Goal: Task Accomplishment & Management: Manage account settings

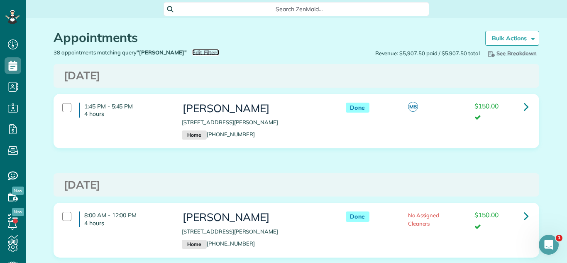
click at [192, 54] on span "Edit Filters" at bounding box center [205, 52] width 27 height 7
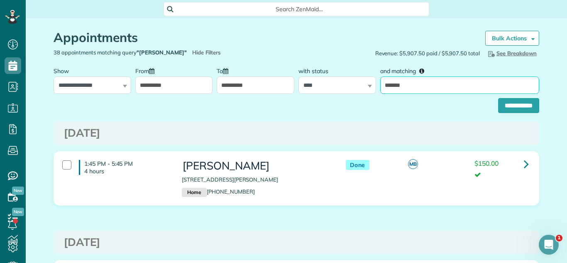
click at [426, 79] on input "*******" at bounding box center [459, 84] width 159 height 17
type input "*******"
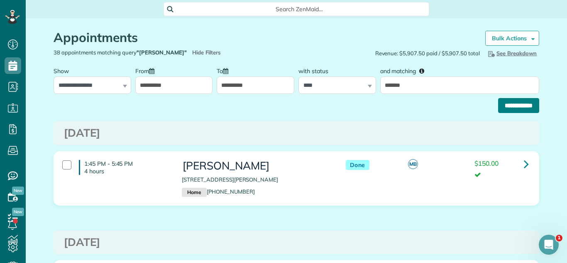
click at [522, 108] on input "**********" at bounding box center [518, 105] width 41 height 15
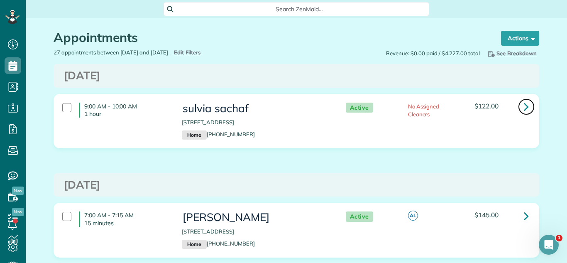
click at [531, 108] on link at bounding box center [526, 106] width 17 height 17
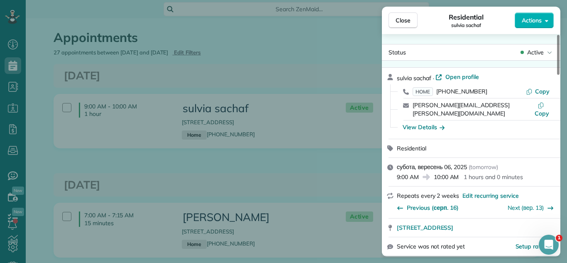
click at [529, 51] on span "Active" at bounding box center [535, 52] width 17 height 8
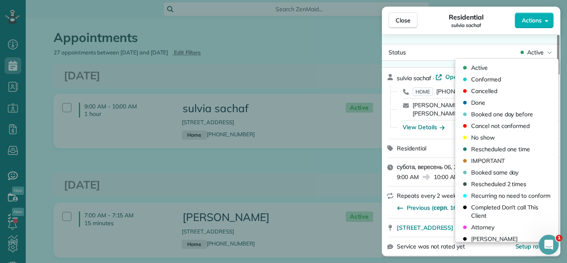
drag, startPoint x: 505, startPoint y: 82, endPoint x: 357, endPoint y: 35, distance: 155.8
click at [492, 79] on div "Conformed" at bounding box center [506, 79] width 96 height 12
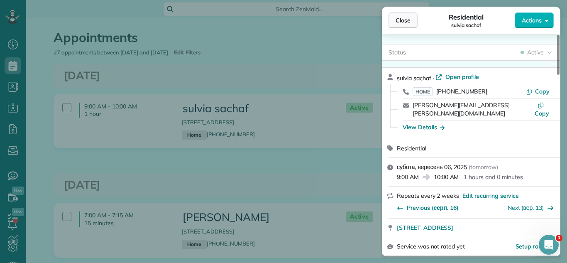
click at [401, 19] on span "Close" at bounding box center [402, 20] width 15 height 8
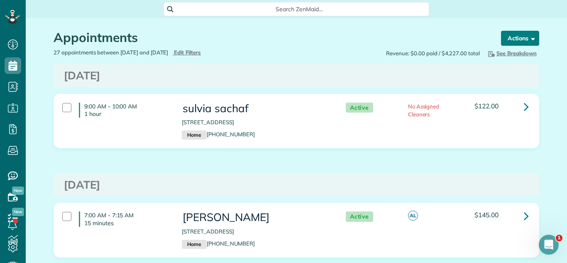
click at [518, 41] on button "Actions" at bounding box center [520, 38] width 38 height 15
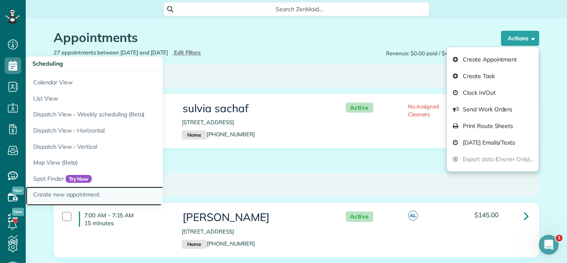
click at [102, 190] on link "Create new appointment" at bounding box center [129, 195] width 207 height 19
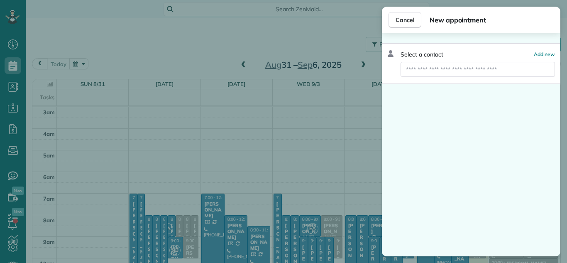
scroll to position [87, 0]
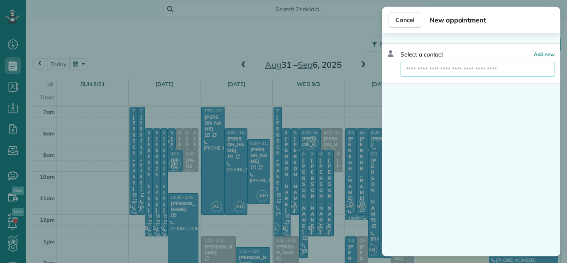
click at [479, 66] on input "text" at bounding box center [477, 69] width 154 height 15
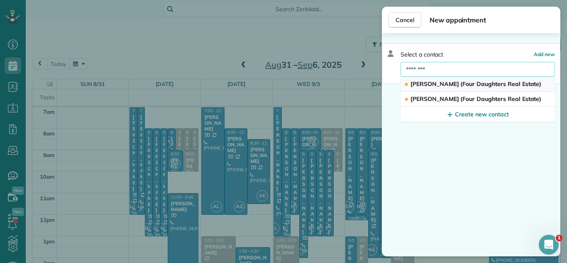
type input "********"
click at [479, 85] on span "Mario Bilotas (Four Daughters Real Estate)" at bounding box center [475, 83] width 131 height 7
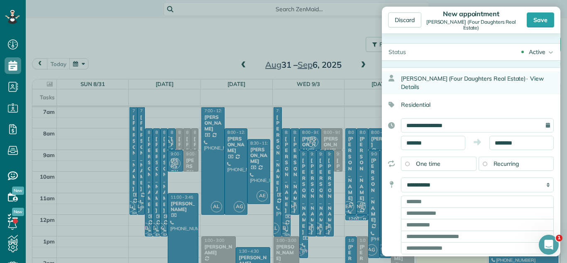
click at [529, 75] on span "View Details" at bounding box center [472, 83] width 143 height 16
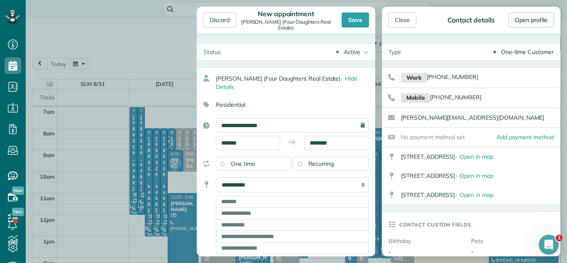
click at [523, 27] on link "Open profile" at bounding box center [531, 19] width 46 height 15
click at [398, 26] on div "Close" at bounding box center [402, 19] width 28 height 15
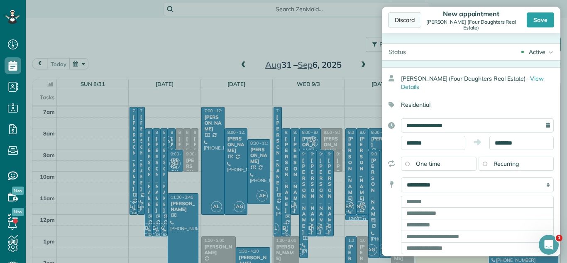
click at [396, 22] on div "Discard" at bounding box center [404, 19] width 33 height 15
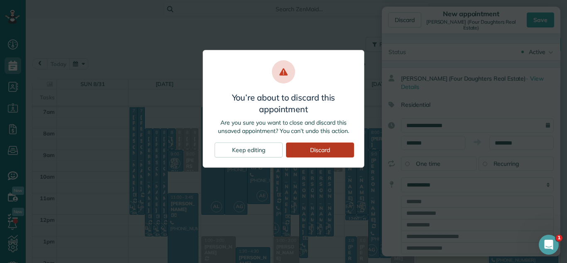
click at [341, 155] on div "Discard" at bounding box center [320, 149] width 68 height 15
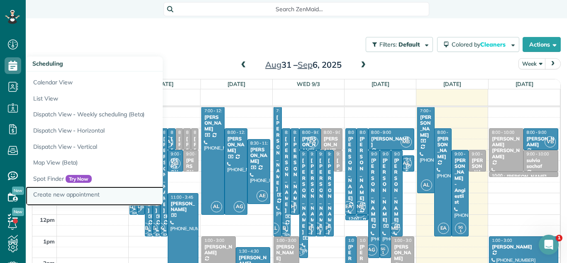
click at [93, 195] on link "Create new appointment" at bounding box center [129, 195] width 207 height 19
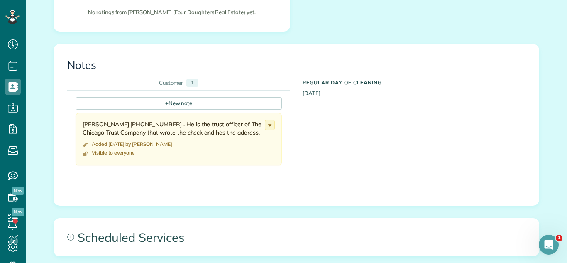
scroll to position [11, 0]
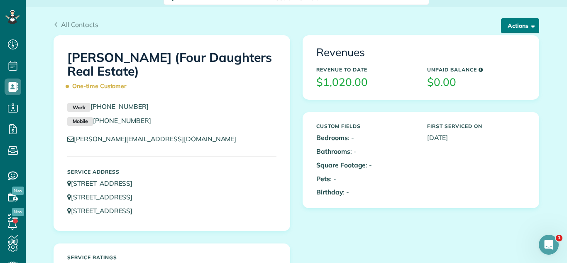
click at [522, 18] on button "Actions" at bounding box center [520, 25] width 38 height 15
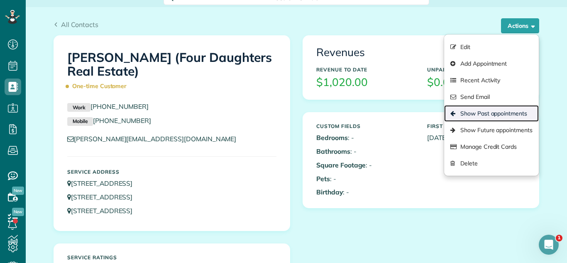
click at [495, 113] on link "Show Past appointments" at bounding box center [491, 113] width 95 height 17
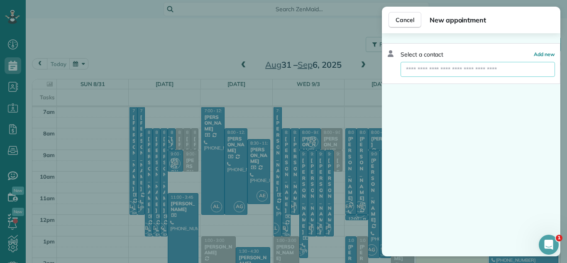
click at [422, 70] on input "text" at bounding box center [477, 69] width 154 height 15
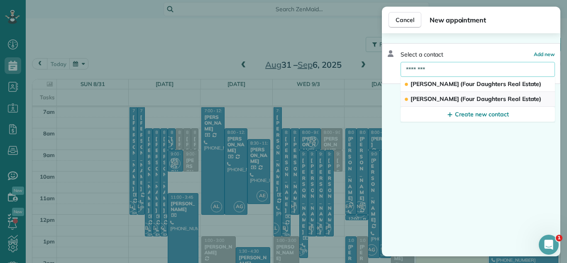
type input "********"
click at [484, 102] on span "[PERSON_NAME] (Four Daughters Real Estate)" at bounding box center [475, 98] width 131 height 7
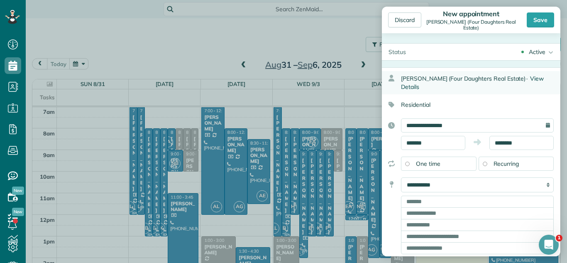
click at [533, 79] on span "View Details" at bounding box center [472, 83] width 143 height 16
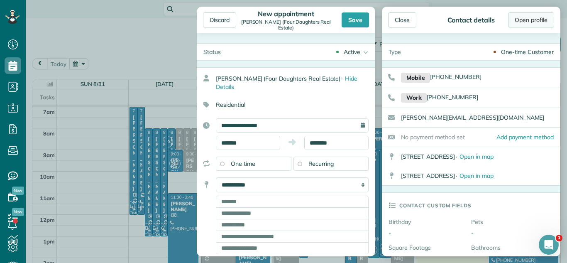
click at [521, 24] on link "Open profile" at bounding box center [531, 19] width 46 height 15
click at [398, 24] on div "Close" at bounding box center [402, 19] width 28 height 15
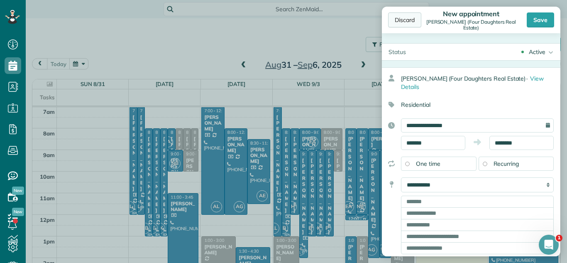
click at [398, 23] on div "Discard" at bounding box center [404, 19] width 33 height 15
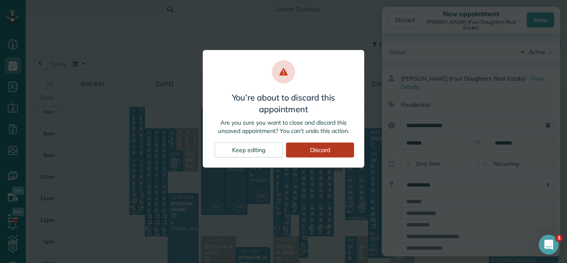
click at [341, 150] on div "Discard" at bounding box center [320, 149] width 68 height 15
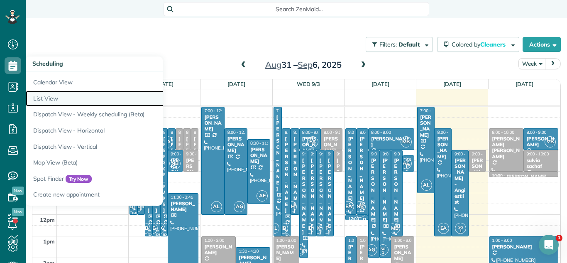
click at [73, 94] on link "List View" at bounding box center [129, 98] width 207 height 16
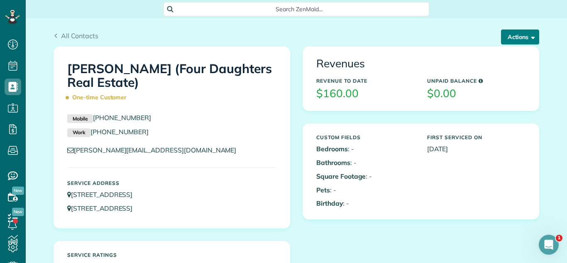
click at [511, 40] on button "Actions" at bounding box center [520, 36] width 38 height 15
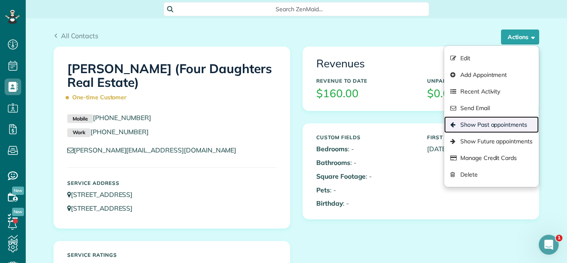
click at [500, 127] on link "Show Past appointments" at bounding box center [491, 124] width 95 height 17
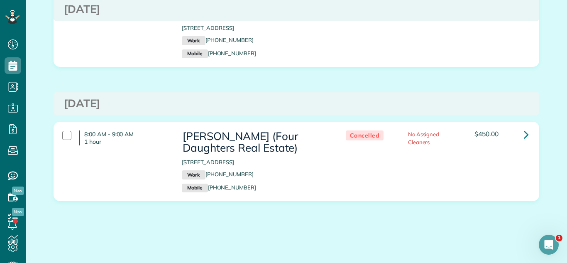
scroll to position [515, 0]
click at [414, 95] on div "[DATE]" at bounding box center [296, 103] width 485 height 24
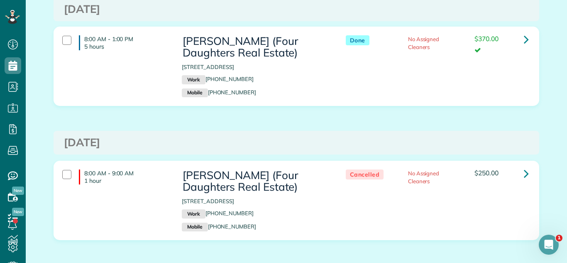
scroll to position [0, 0]
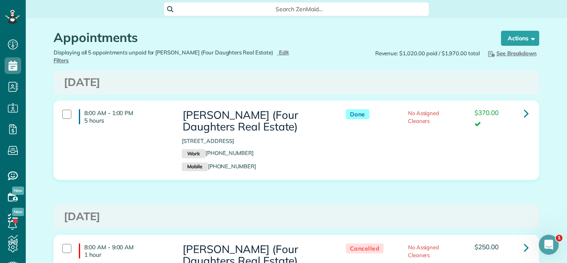
click at [439, 85] on h3 "[DATE]" at bounding box center [296, 82] width 465 height 12
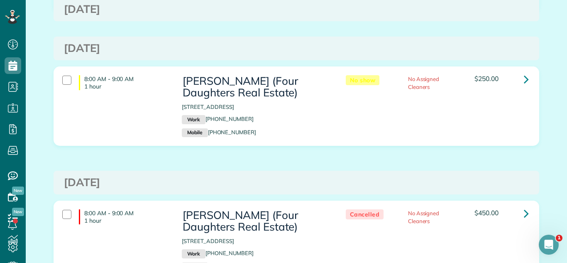
scroll to position [515, 0]
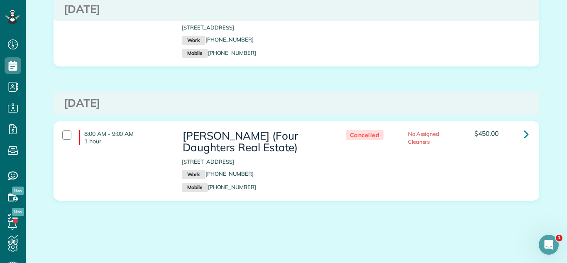
click at [443, 75] on div "8:00 AM - 9:00 AM 1 hour [PERSON_NAME] (Four Daughters Real Estate) [STREET_ADD…" at bounding box center [296, 33] width 498 height 92
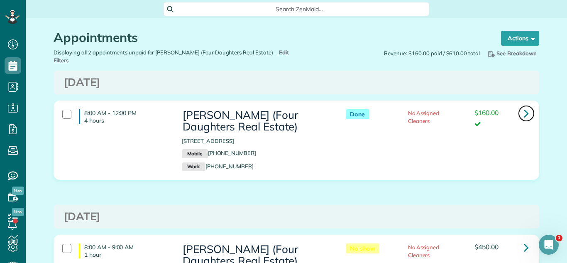
click at [529, 109] on link at bounding box center [526, 113] width 17 height 17
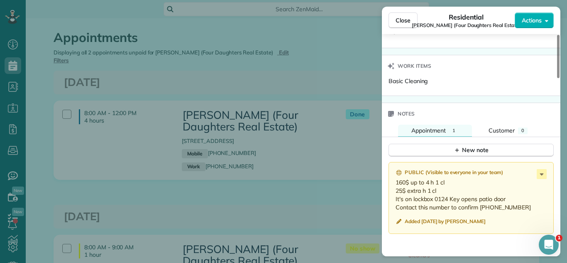
scroll to position [714, 0]
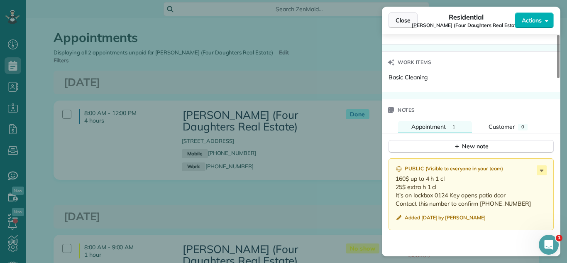
click at [405, 21] on span "Close" at bounding box center [402, 20] width 15 height 8
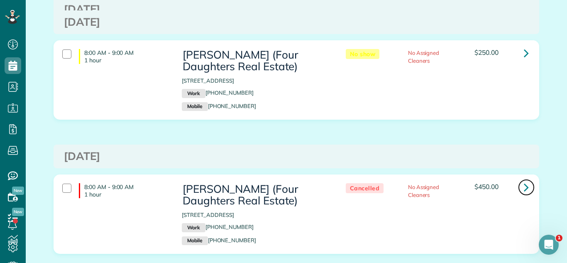
click at [530, 184] on link at bounding box center [526, 187] width 17 height 17
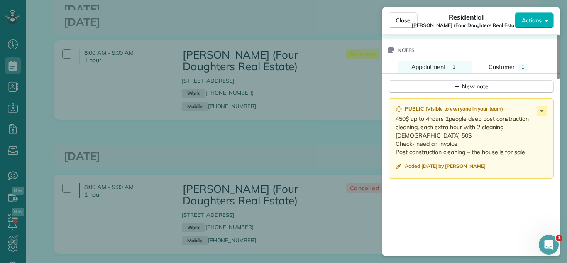
scroll to position [796, 0]
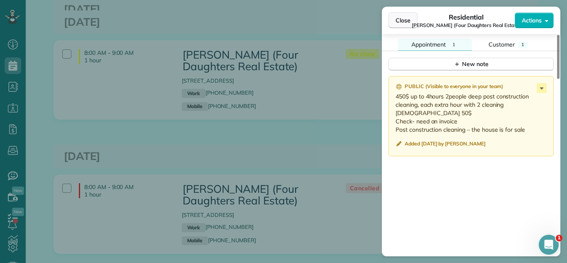
click at [407, 18] on span "Close" at bounding box center [402, 20] width 15 height 8
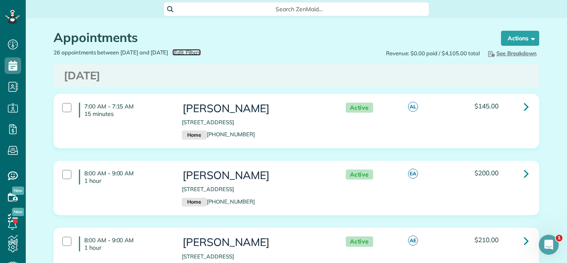
click at [201, 50] on span "Edit Filters" at bounding box center [187, 52] width 27 height 7
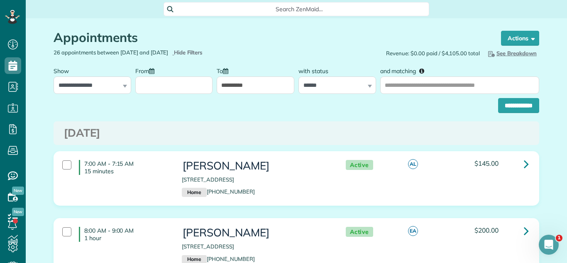
click at [159, 89] on input "From" at bounding box center [174, 84] width 78 height 17
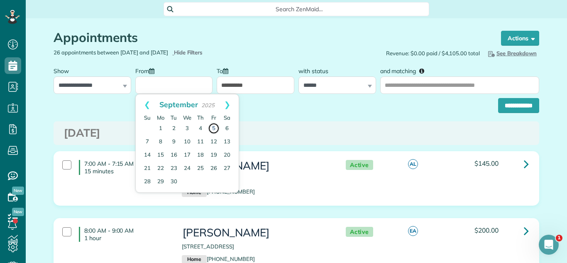
drag, startPoint x: 210, startPoint y: 129, endPoint x: 341, endPoint y: 97, distance: 134.8
click at [212, 128] on link "5" at bounding box center [214, 128] width 12 height 12
type input "**********"
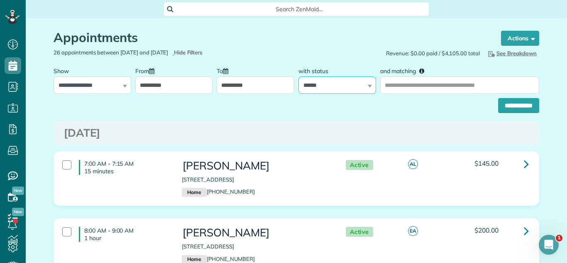
drag, startPoint x: 351, startPoint y: 89, endPoint x: 348, endPoint y: 95, distance: 7.1
click at [348, 95] on form "**********" at bounding box center [296, 88] width 485 height 50
select select
click at [298, 76] on select "**********" at bounding box center [337, 84] width 78 height 17
click at [498, 99] on input "**********" at bounding box center [518, 105] width 41 height 15
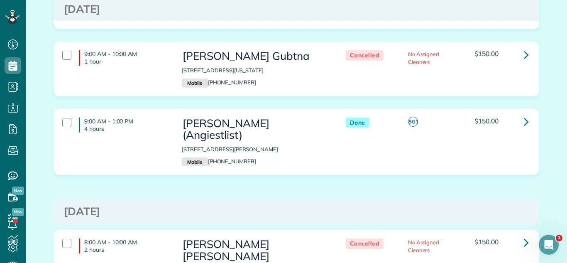
scroll to position [227, 0]
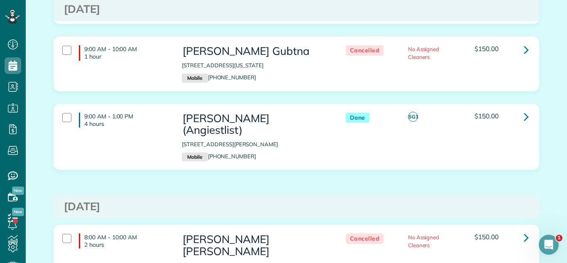
drag, startPoint x: 181, startPoint y: 133, endPoint x: 225, endPoint y: 142, distance: 44.9
click at [225, 142] on p "1560 North Sandburg Terrace, UNIT 2110 Chicago IL 60610" at bounding box center [255, 144] width 147 height 8
copy p "1560 North Sandburg Terrace, UNIT 2110 Chicago IL 60610"
click at [529, 117] on link at bounding box center [526, 116] width 17 height 17
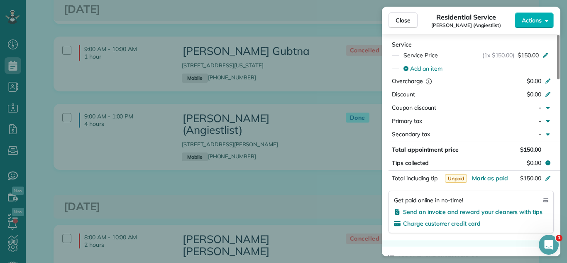
scroll to position [375, 0]
click at [489, 181] on span "Mark as paid" at bounding box center [490, 176] width 36 height 7
click at [406, 19] on span "Close" at bounding box center [402, 20] width 15 height 8
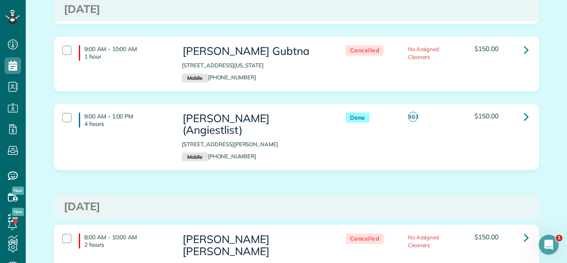
click at [347, 98] on div "9:00 AM - 10:00 AM 1 hour Anikait Gubtna 310 South Michigan Avenue Chicago IL 6…" at bounding box center [296, 69] width 498 height 67
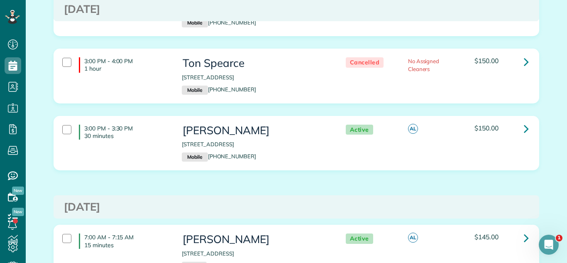
scroll to position [1412, 0]
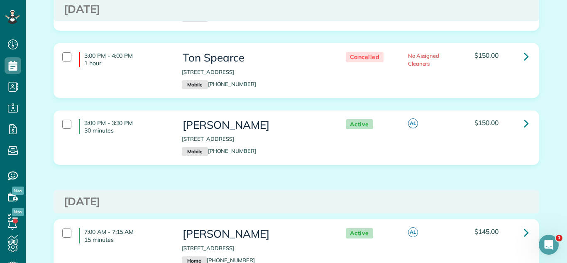
click at [462, 190] on div "[DATE]" at bounding box center [296, 202] width 485 height 24
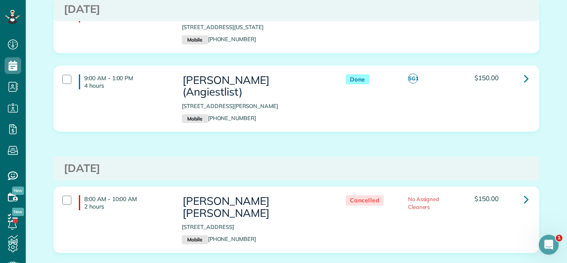
scroll to position [0, 0]
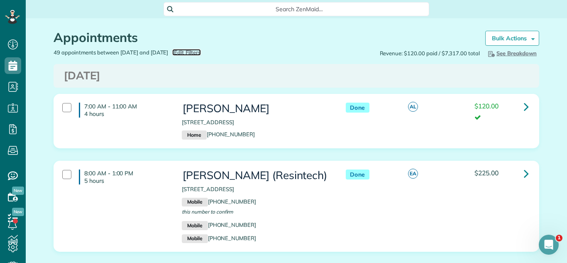
click at [201, 52] on span "Edit Filters" at bounding box center [187, 52] width 27 height 7
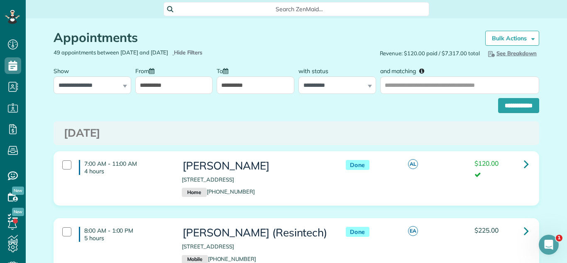
click at [171, 89] on input "**********" at bounding box center [174, 84] width 78 height 17
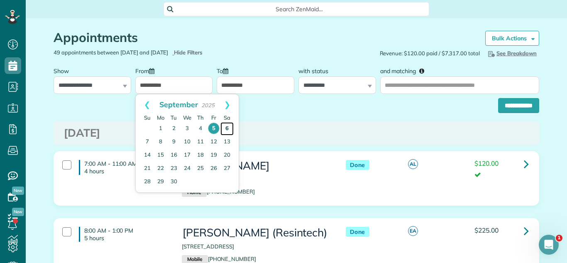
click at [226, 128] on link "6" at bounding box center [226, 128] width 13 height 13
type input "**********"
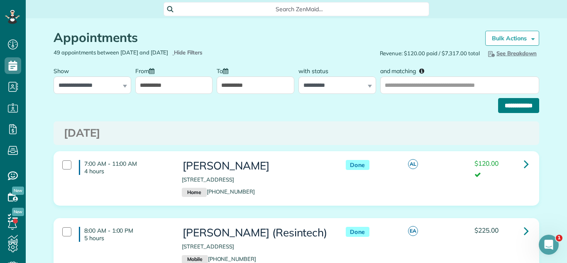
click at [508, 100] on input "**********" at bounding box center [518, 105] width 41 height 15
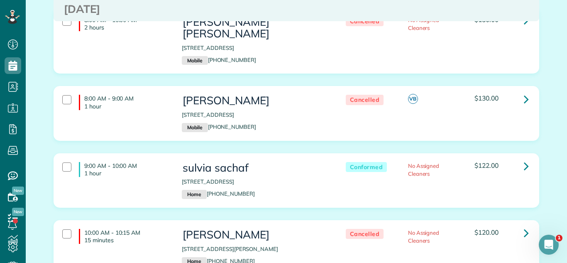
scroll to position [90, 0]
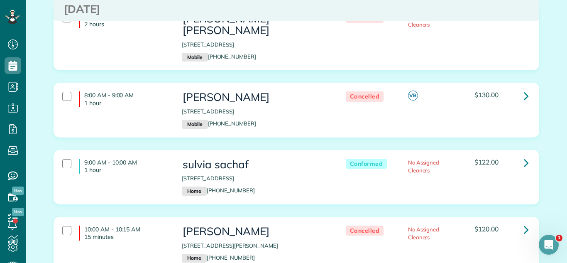
click at [514, 158] on div "$122.00" at bounding box center [501, 161] width 54 height 7
click at [523, 154] on link at bounding box center [526, 162] width 17 height 17
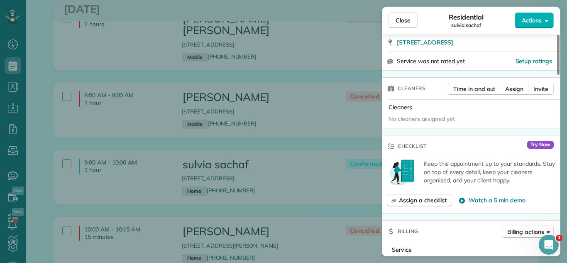
scroll to position [204, 0]
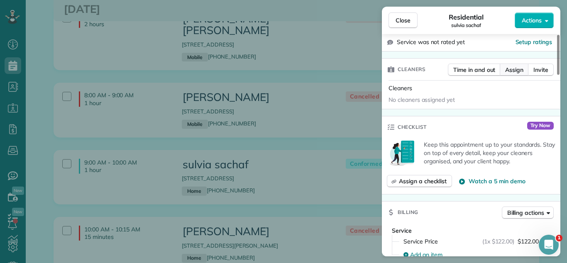
click at [517, 66] on span "Assign" at bounding box center [514, 70] width 18 height 8
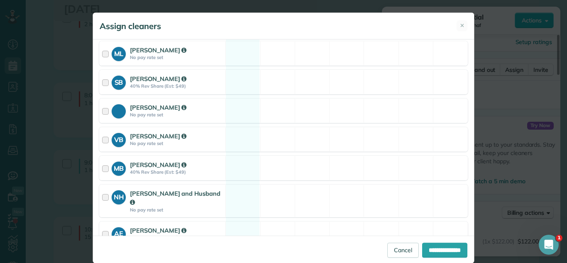
scroll to position [216, 0]
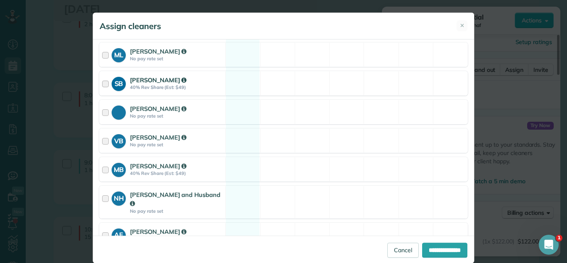
click at [219, 81] on div "Svitlana Baryshovets" at bounding box center [176, 79] width 93 height 9
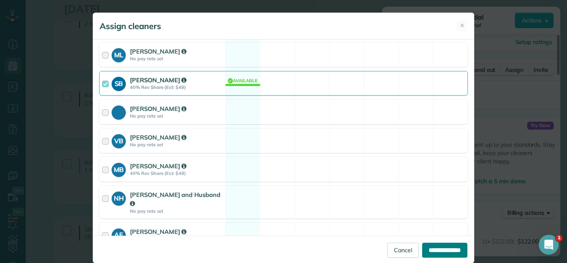
click at [423, 253] on input "**********" at bounding box center [444, 249] width 45 height 15
type input "**********"
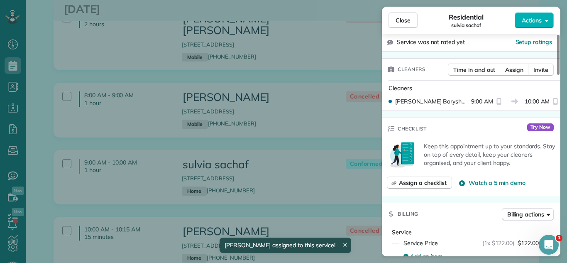
click at [290, 133] on div "Close Residential sulvia sachaf Actions Status Conformed sulvia sachaf · Open p…" at bounding box center [283, 131] width 567 height 263
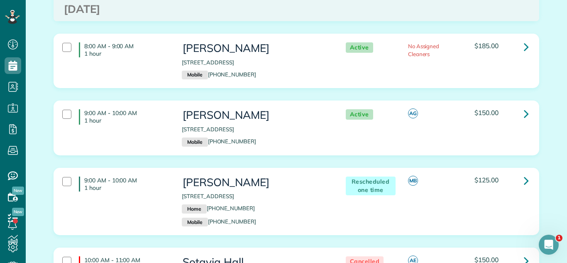
scroll to position [676, 0]
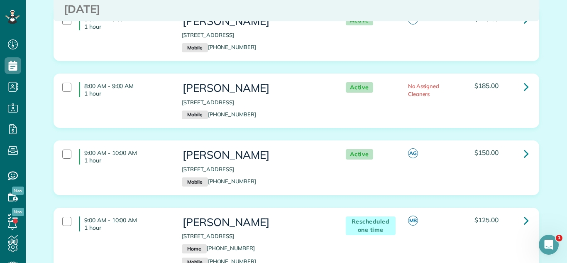
click at [268, 124] on div "8:00 AM - 9:00 AM 1 hour Clarre Cosgrove 22252 West Little Pond Road Kildeer IL…" at bounding box center [296, 106] width 498 height 67
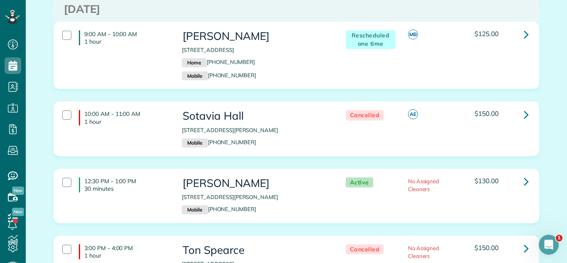
scroll to position [999, 0]
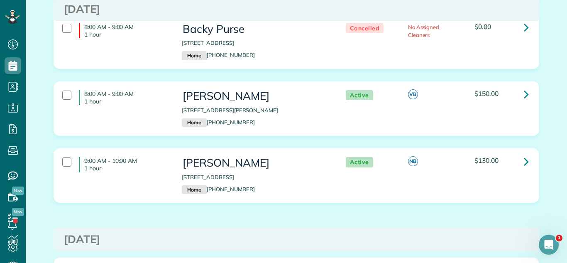
scroll to position [1433, 0]
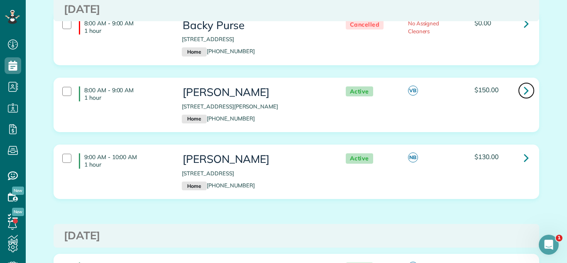
click at [521, 85] on link at bounding box center [526, 90] width 17 height 17
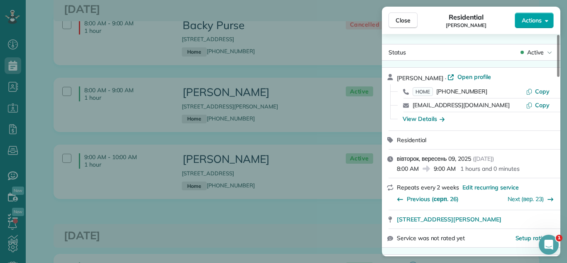
click at [537, 15] on button "Actions" at bounding box center [533, 20] width 39 height 16
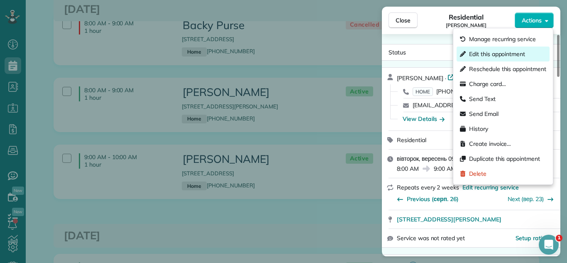
click at [498, 54] on span "Edit this appointment" at bounding box center [497, 54] width 56 height 8
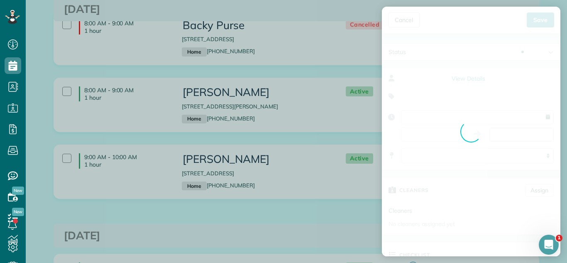
type input "**********"
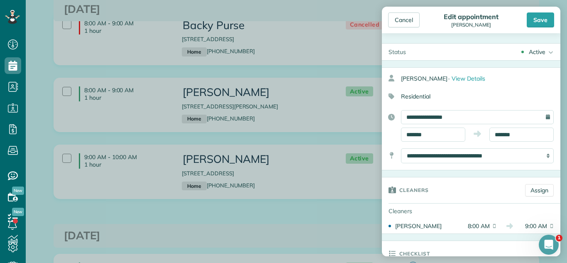
click at [538, 46] on div "Active Active Conformed Cancelled Done Booked one day before" at bounding box center [486, 52] width 148 height 17
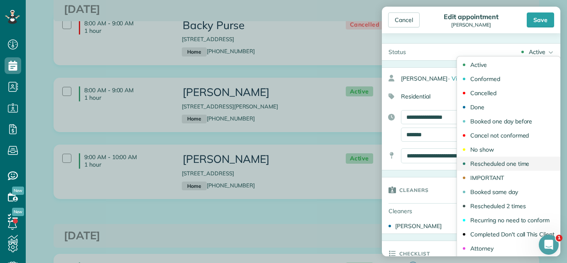
click at [509, 162] on div "Rescheduled one time" at bounding box center [499, 164] width 59 height 6
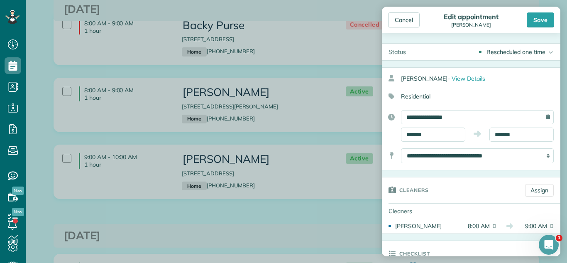
click at [426, 125] on div "**********" at bounding box center [471, 126] width 178 height 32
click at [425, 138] on body "Dashboard Scheduling Calendar View List View Dispatch View - Weekly scheduling …" at bounding box center [283, 131] width 567 height 263
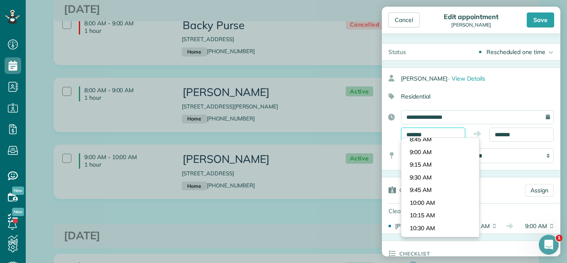
scroll to position [446, 0]
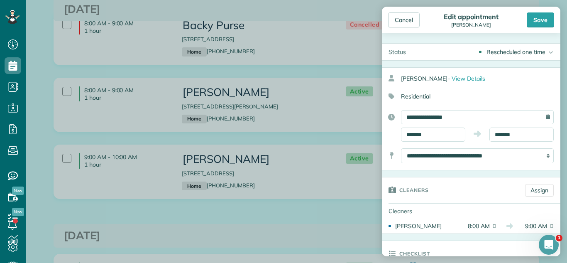
type input "*******"
drag, startPoint x: 443, startPoint y: 144, endPoint x: 450, endPoint y: 142, distance: 7.2
click at [445, 143] on body "Dashboard Scheduling Calendar View List View Dispatch View - Weekly scheduling …" at bounding box center [283, 131] width 567 height 263
click at [516, 138] on body "Dashboard Scheduling Calendar View List View Dispatch View - Weekly scheduling …" at bounding box center [283, 131] width 567 height 263
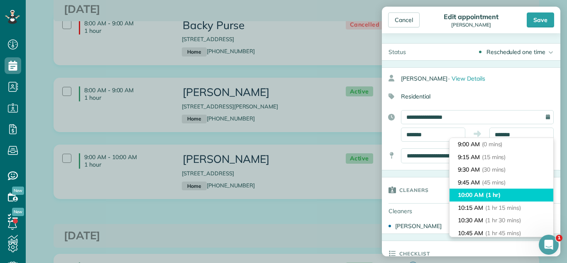
type input "********"
click at [509, 194] on li "10:00 AM (1 hr)" at bounding box center [501, 194] width 104 height 13
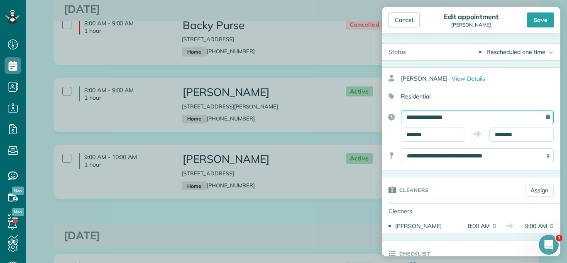
click at [498, 114] on input "**********" at bounding box center [477, 117] width 153 height 14
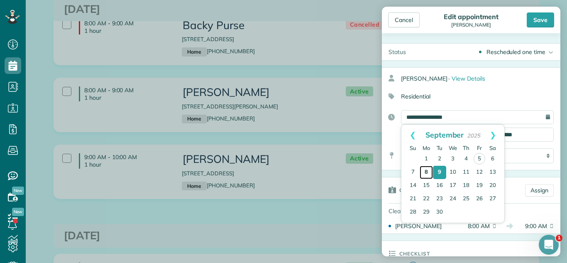
click at [428, 170] on link "8" at bounding box center [425, 171] width 13 height 13
type input "**********"
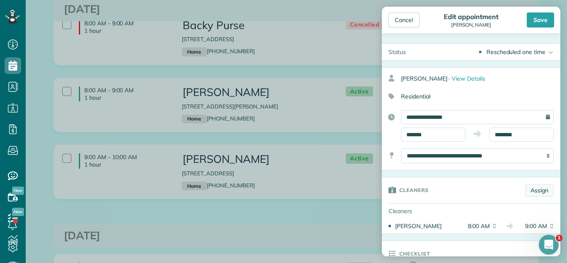
click at [539, 186] on link "Assign" at bounding box center [539, 190] width 29 height 12
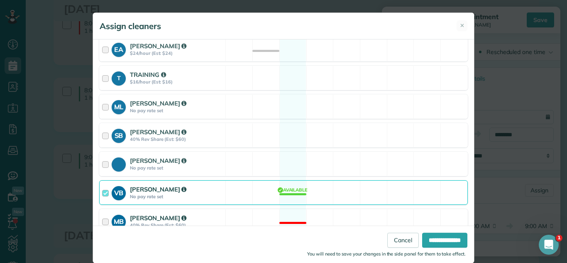
scroll to position [170, 0]
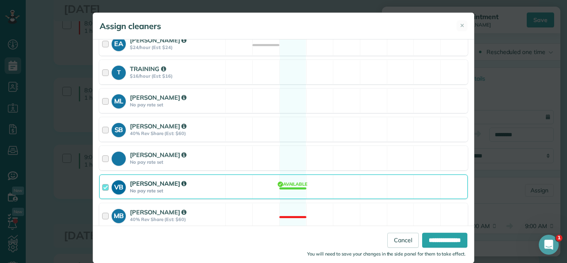
click at [328, 187] on div "VB Viktoriia Boiko No pay rate set Available" at bounding box center [283, 186] width 368 height 24
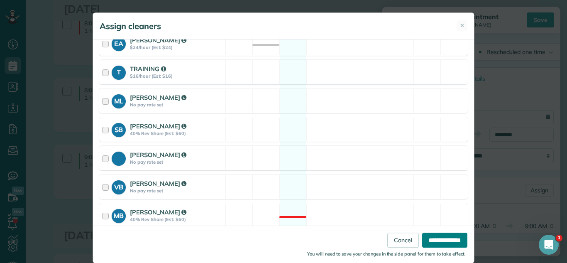
click at [444, 240] on input "**********" at bounding box center [444, 239] width 45 height 15
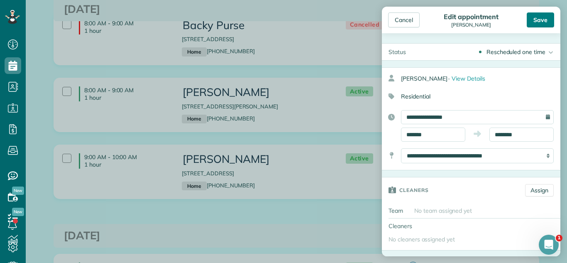
click at [536, 12] on div "Save" at bounding box center [539, 19] width 27 height 15
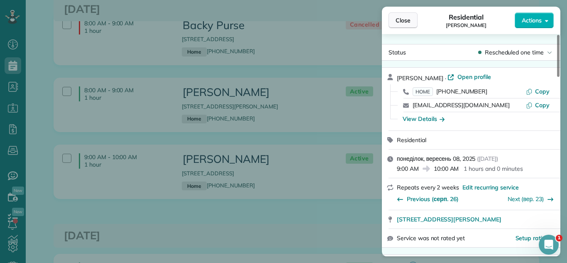
click at [417, 21] on button "Close" at bounding box center [402, 20] width 29 height 16
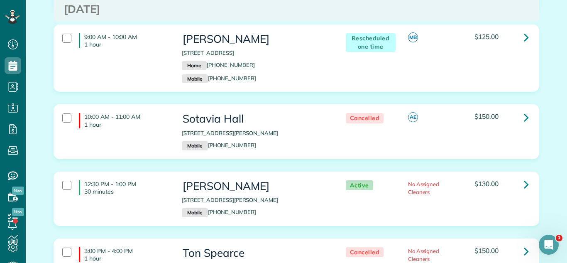
scroll to position [835, 0]
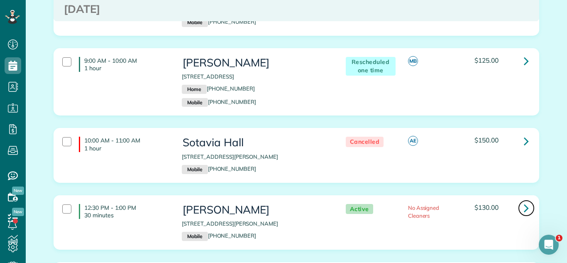
click at [528, 200] on icon at bounding box center [525, 207] width 5 height 15
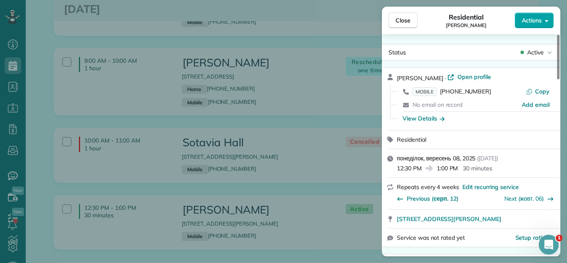
click at [521, 18] on button "Actions" at bounding box center [533, 20] width 39 height 16
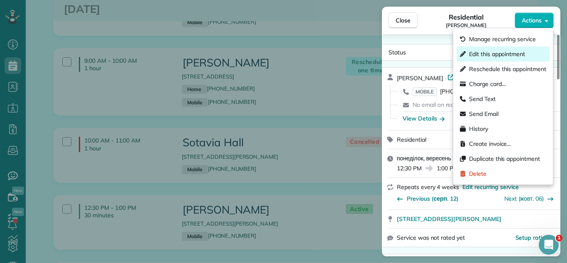
click at [499, 56] on span "Edit this appointment" at bounding box center [497, 54] width 56 height 8
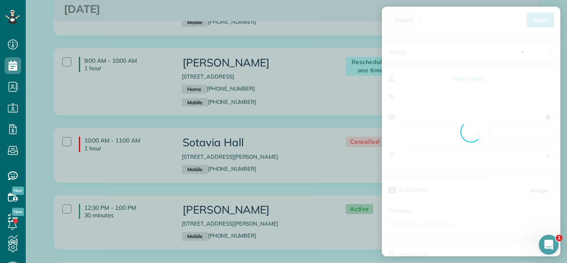
type input "**********"
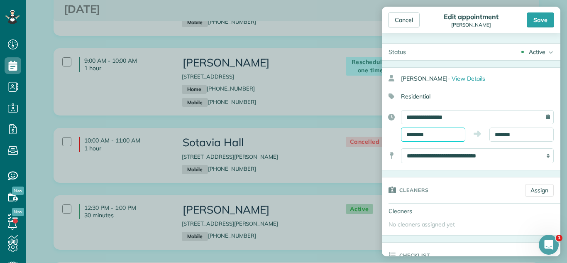
click at [443, 137] on body "Dashboard Scheduling Calendar View List View Dispatch View - Weekly scheduling …" at bounding box center [283, 131] width 567 height 263
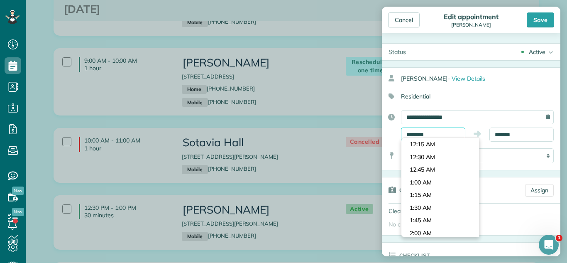
scroll to position [608, 0]
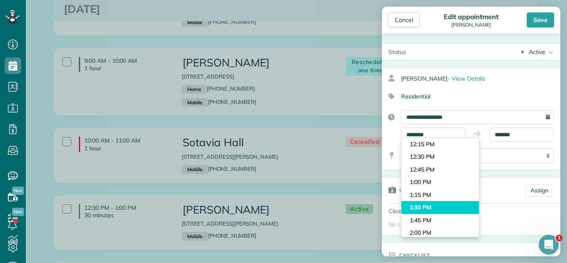
type input "*******"
drag, startPoint x: 439, startPoint y: 211, endPoint x: 504, endPoint y: 164, distance: 79.3
click at [440, 209] on body "Dashboard Scheduling Calendar View List View Dispatch View - Weekly scheduling …" at bounding box center [283, 131] width 567 height 263
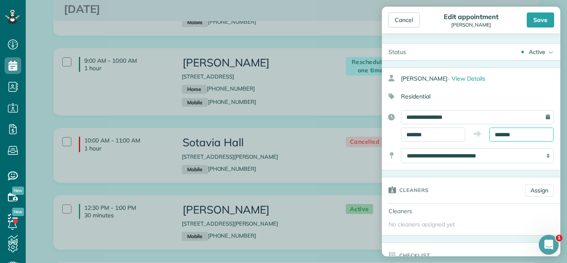
click at [541, 136] on input "*******" at bounding box center [521, 134] width 64 height 14
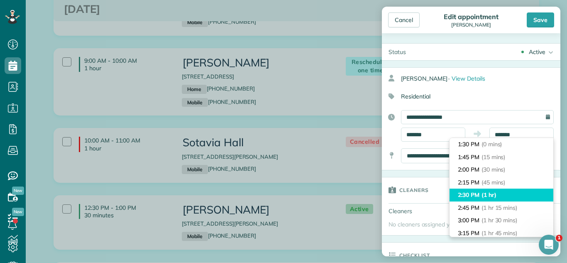
type input "*******"
click at [519, 197] on li "2:30 PM (1 hr)" at bounding box center [501, 194] width 104 height 13
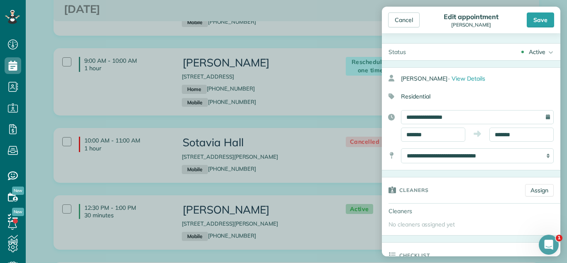
click at [537, 54] on div "Active" at bounding box center [536, 52] width 17 height 8
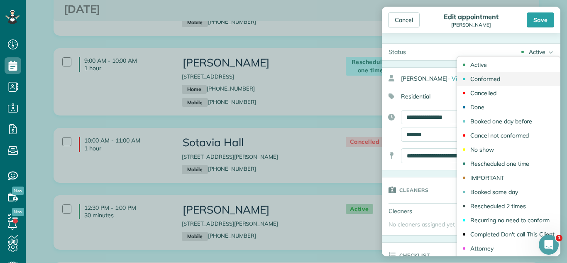
click at [509, 79] on link "Conformed" at bounding box center [508, 79] width 103 height 14
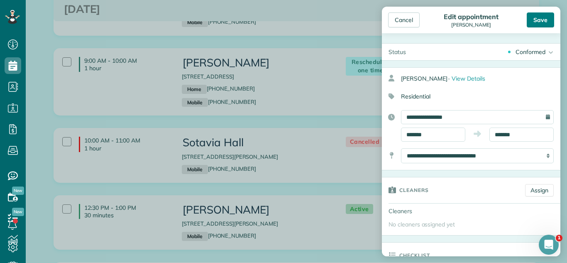
click at [536, 23] on div "Save" at bounding box center [539, 19] width 27 height 15
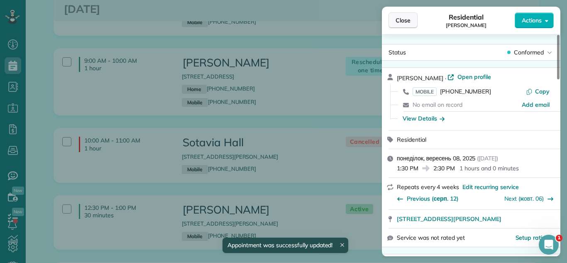
click at [397, 24] on button "Close" at bounding box center [402, 20] width 29 height 16
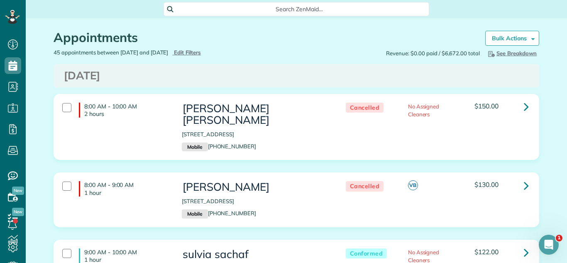
click at [293, 177] on div "Dann Brown 8487 235th Avenue Salem Lakes WI 53168 Mobile (847) 652-6226" at bounding box center [254, 199] width 159 height 45
click at [417, 78] on h3 "Saturday Sep 06, 2025" at bounding box center [296, 76] width 465 height 12
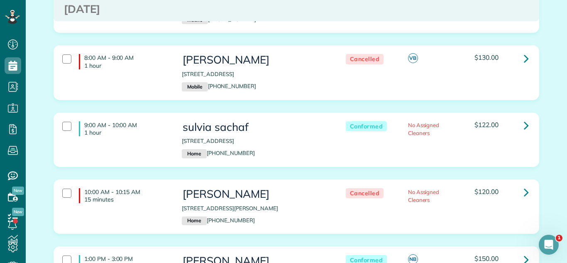
scroll to position [146, 0]
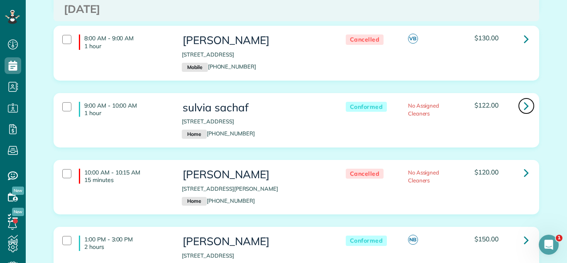
click at [526, 98] on icon at bounding box center [525, 105] width 5 height 15
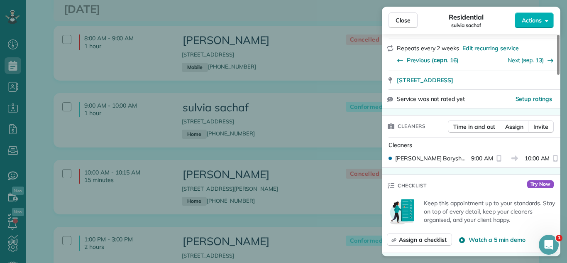
scroll to position [148, 0]
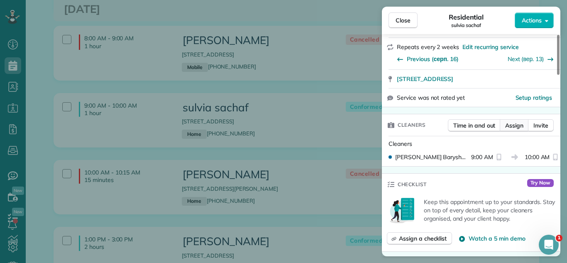
click at [515, 121] on span "Assign" at bounding box center [514, 125] width 18 height 8
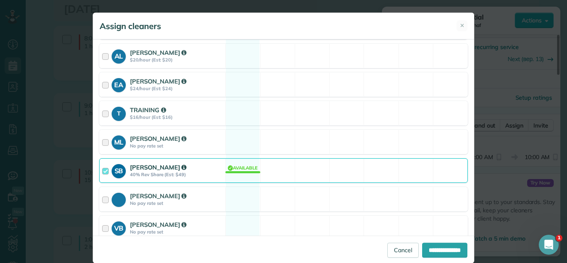
click at [248, 163] on div "SB Svitlana Baryshovets 40% Rev Share (Est: $49) Available" at bounding box center [283, 170] width 368 height 24
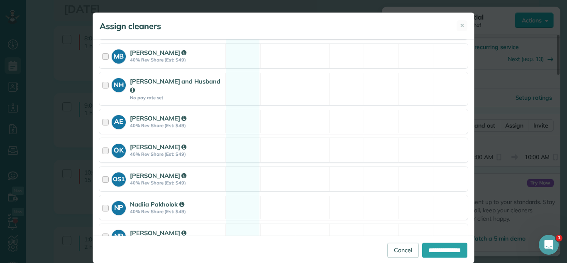
scroll to position [393, 0]
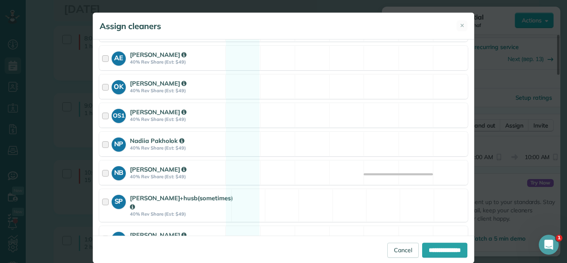
click at [200, 165] on div "NadiJa Brehin" at bounding box center [176, 169] width 93 height 9
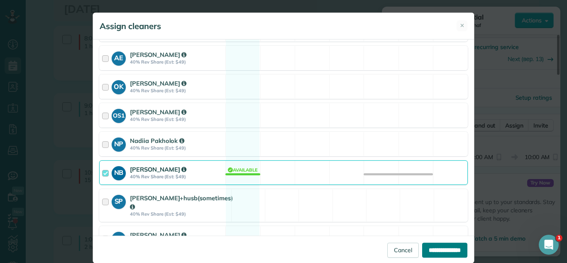
click at [438, 253] on input "**********" at bounding box center [444, 249] width 45 height 15
type input "**********"
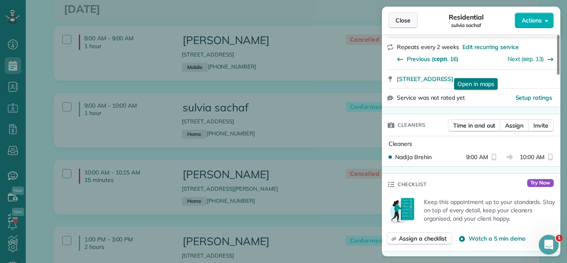
click at [396, 21] on span "Close" at bounding box center [402, 20] width 15 height 8
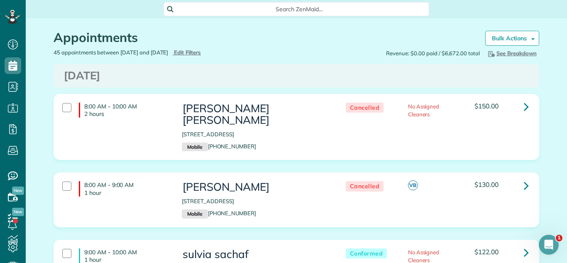
click at [441, 153] on div "8:00 AM - 10:00 AM 2 hours Shah Alam 2 Itasca Road Apt 319 Itasca IL Mobile (84…" at bounding box center [296, 133] width 498 height 79
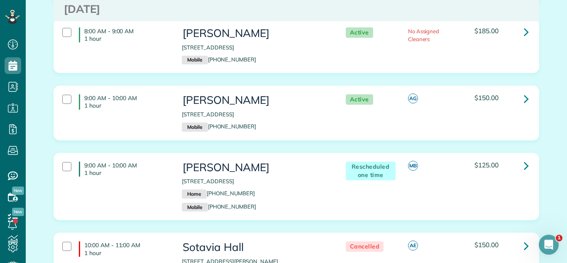
scroll to position [735, 0]
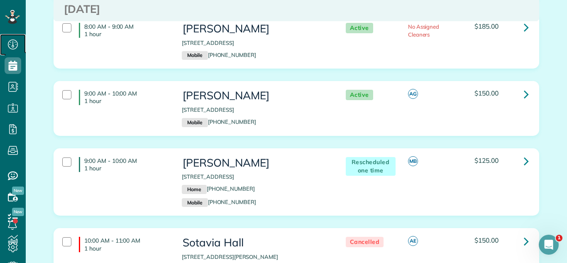
click at [0, 52] on link "Dashboard" at bounding box center [13, 44] width 26 height 21
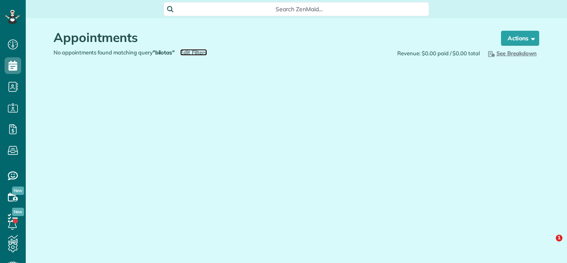
click at [191, 52] on span "Edit Filters" at bounding box center [193, 52] width 27 height 7
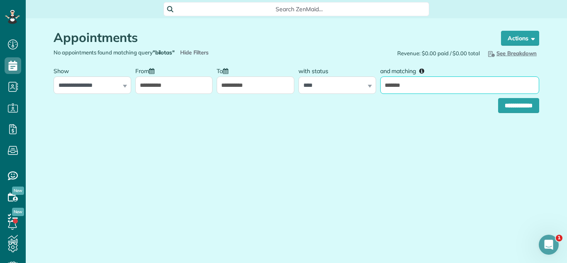
click at [441, 92] on input "*******" at bounding box center [459, 84] width 159 height 17
type input "*"
type input "********"
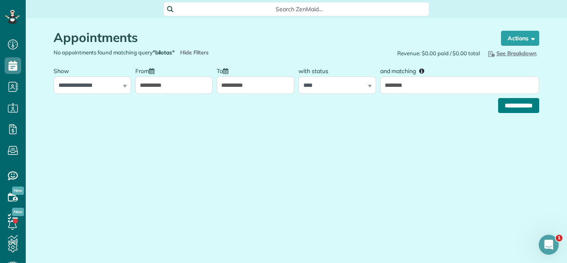
click at [504, 109] on input "**********" at bounding box center [518, 105] width 41 height 15
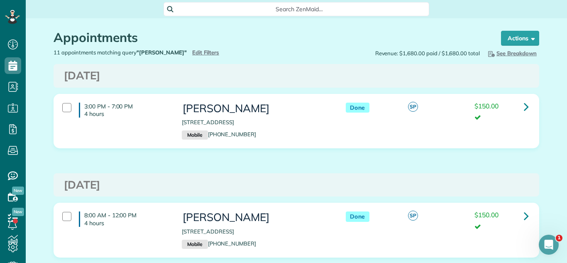
click at [399, 188] on h3 "[DATE]" at bounding box center [296, 185] width 465 height 12
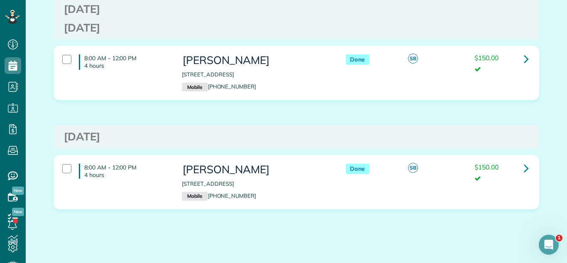
scroll to position [1038, 0]
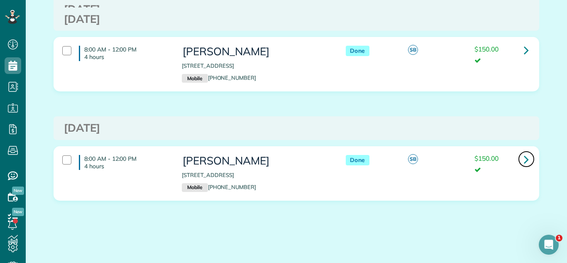
click at [523, 159] on icon at bounding box center [525, 159] width 5 height 15
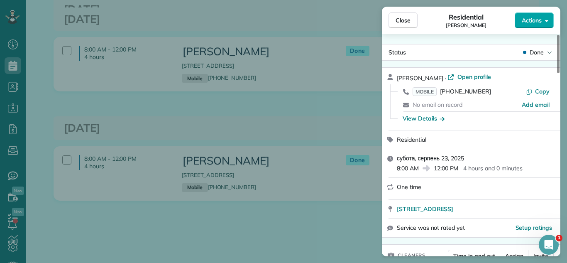
click at [533, 21] on span "Actions" at bounding box center [531, 20] width 20 height 8
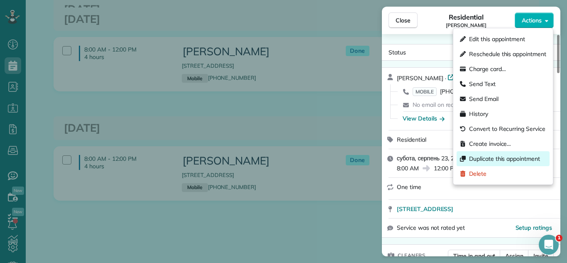
click at [489, 161] on span "Duplicate this appointment" at bounding box center [504, 158] width 71 height 8
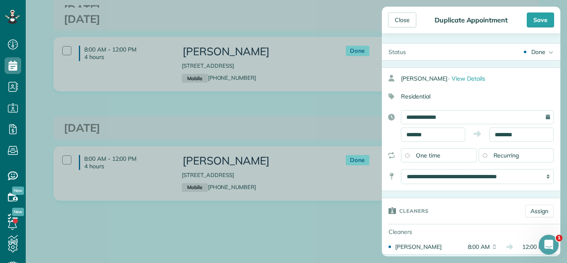
click at [543, 55] on div "Done" at bounding box center [538, 52] width 14 height 8
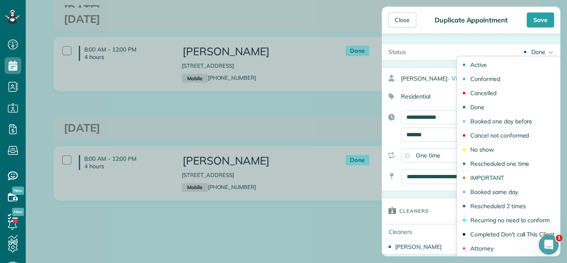
drag, startPoint x: 513, startPoint y: 122, endPoint x: 458, endPoint y: 123, distance: 54.3
click at [513, 123] on div "Booked one day before" at bounding box center [501, 121] width 62 height 6
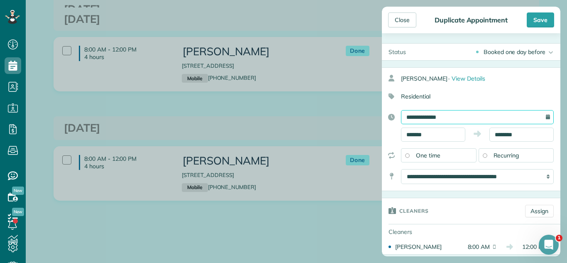
click at [445, 119] on input "**********" at bounding box center [477, 117] width 153 height 14
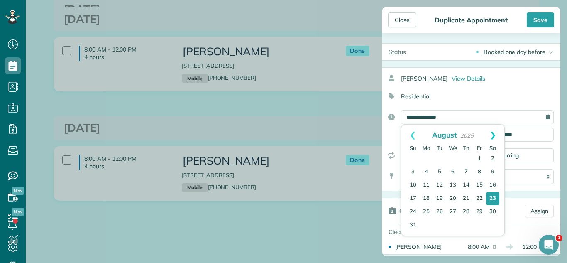
click at [497, 133] on link "Next" at bounding box center [492, 134] width 23 height 21
drag, startPoint x: 494, startPoint y: 156, endPoint x: 485, endPoint y: 156, distance: 8.7
click at [493, 156] on link "6" at bounding box center [493, 159] width 12 height 12
type input "**********"
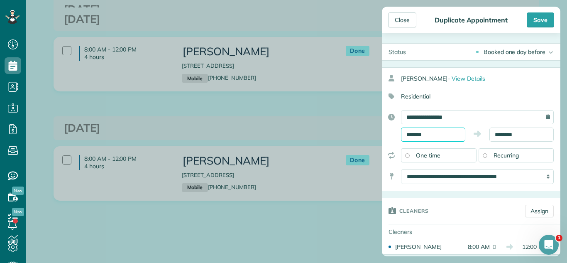
click at [432, 137] on body "Dashboard Scheduling Calendar View List View Dispatch View - Weekly scheduling …" at bounding box center [283, 131] width 567 height 263
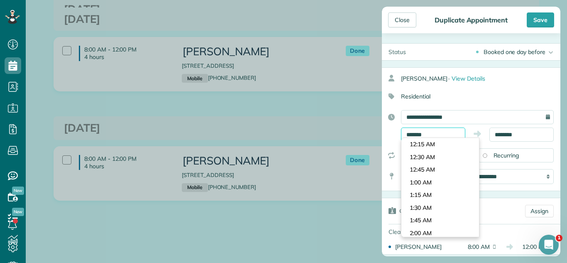
scroll to position [380, 0]
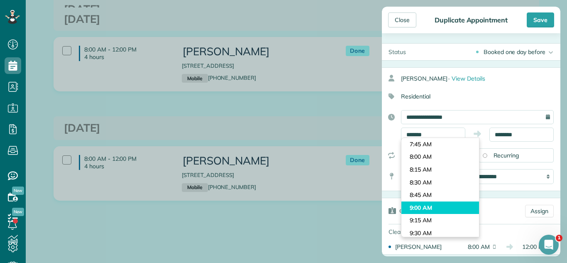
type input "*******"
drag, startPoint x: 431, startPoint y: 205, endPoint x: 476, endPoint y: 175, distance: 53.6
click at [435, 204] on body "Dashboard Scheduling Calendar View List View Dispatch View - Weekly scheduling …" at bounding box center [283, 131] width 567 height 263
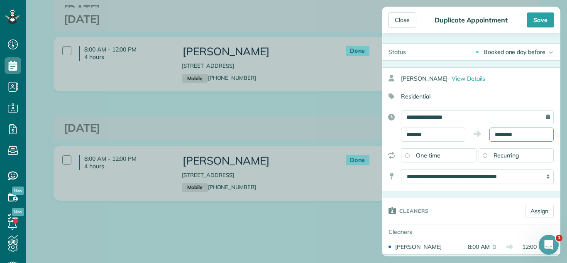
click at [523, 136] on input "********" at bounding box center [521, 134] width 64 height 14
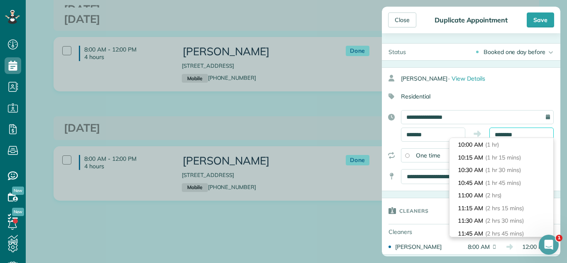
scroll to position [28, 0]
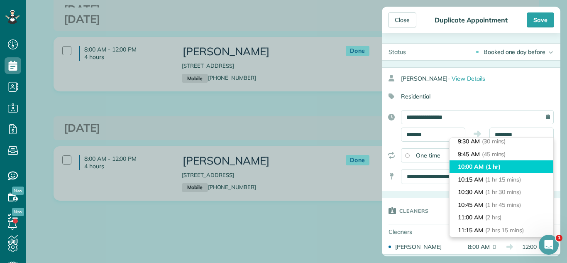
type input "********"
click at [511, 169] on li "10:00 AM (1 hr)" at bounding box center [501, 166] width 104 height 13
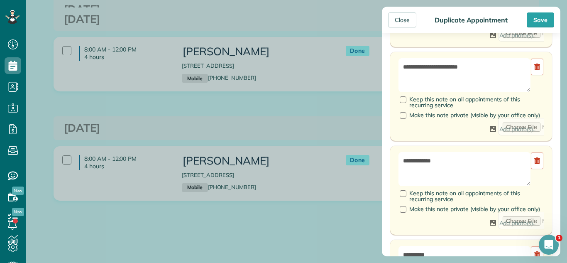
scroll to position [629, 0]
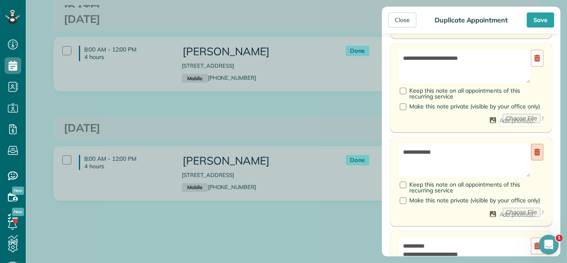
click at [538, 158] on link at bounding box center [536, 152] width 12 height 17
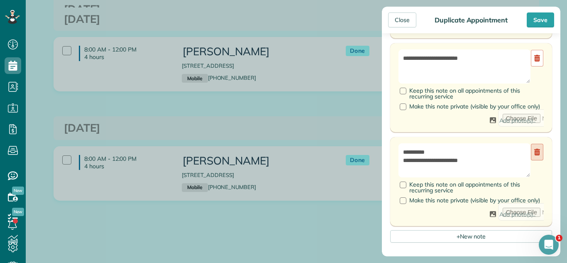
click at [539, 156] on link at bounding box center [536, 152] width 12 height 17
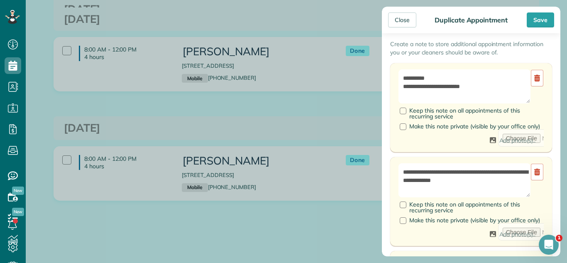
scroll to position [321, 0]
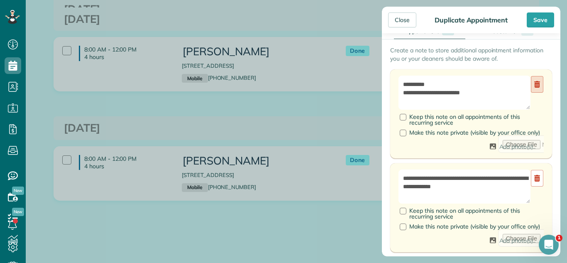
click at [534, 87] on icon at bounding box center [537, 84] width 6 height 7
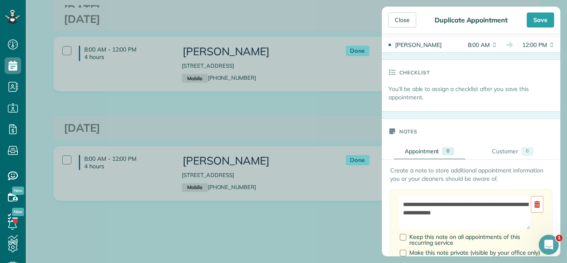
scroll to position [38, 0]
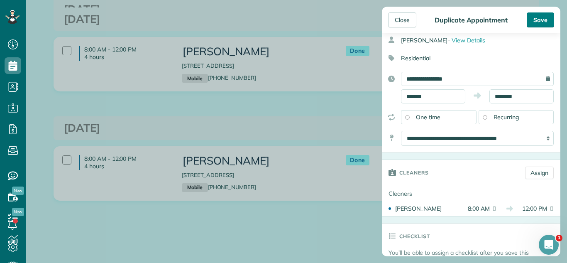
click at [537, 26] on div "Save" at bounding box center [539, 19] width 27 height 15
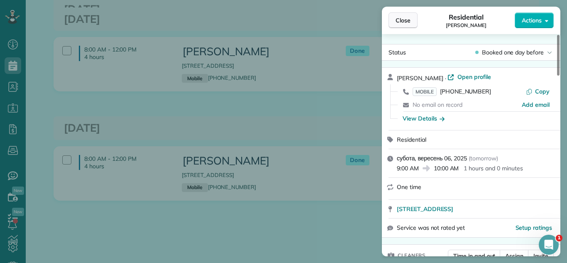
click at [398, 14] on button "Close" at bounding box center [402, 20] width 29 height 16
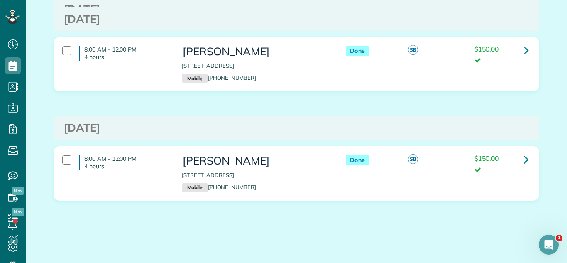
drag, startPoint x: 174, startPoint y: 171, endPoint x: 302, endPoint y: 176, distance: 127.4
click at [302, 176] on div "8:00 AM - 12:00 PM 4 hours [PERSON_NAME] [STREET_ADDRESS] Mobile [PHONE_NUMBER]…" at bounding box center [295, 173] width 478 height 45
click at [302, 176] on p "[STREET_ADDRESS]" at bounding box center [255, 175] width 147 height 8
drag, startPoint x: 302, startPoint y: 173, endPoint x: 176, endPoint y: 173, distance: 126.1
click at [176, 173] on div "[PERSON_NAME] [STREET_ADDRESS] Mobile [PHONE_NUMBER]" at bounding box center [254, 173] width 159 height 45
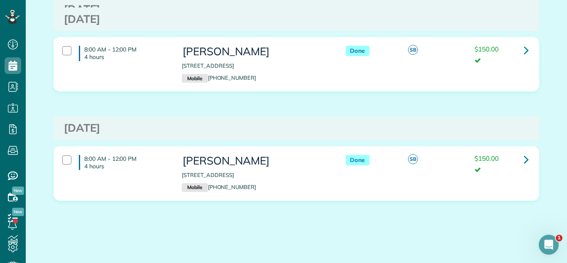
copy p "[STREET_ADDRESS]"
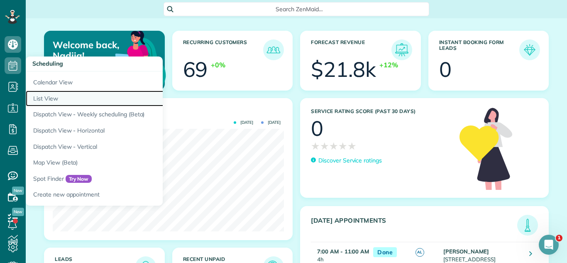
click at [59, 94] on link "List View" at bounding box center [129, 98] width 207 height 16
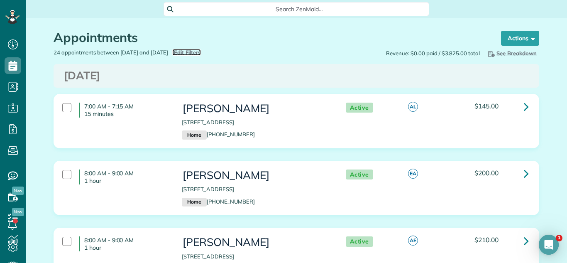
click at [201, 49] on span "Edit Filters" at bounding box center [187, 52] width 27 height 7
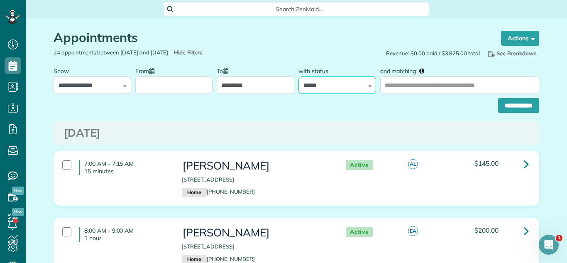
click at [333, 92] on select "**********" at bounding box center [337, 84] width 78 height 17
select select
click at [298, 76] on select "**********" at bounding box center [337, 84] width 78 height 17
drag, startPoint x: 506, startPoint y: 109, endPoint x: 418, endPoint y: 217, distance: 139.1
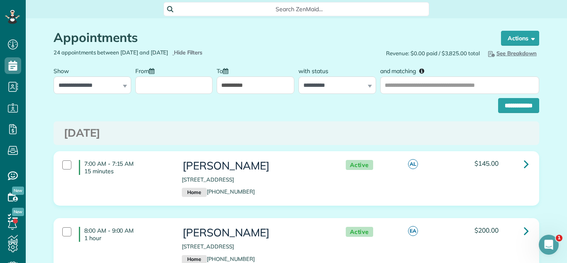
click at [156, 88] on input "From" at bounding box center [174, 84] width 78 height 17
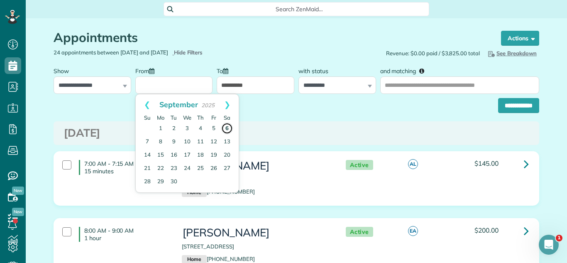
click at [226, 128] on link "6" at bounding box center [227, 128] width 12 height 12
type input "**********"
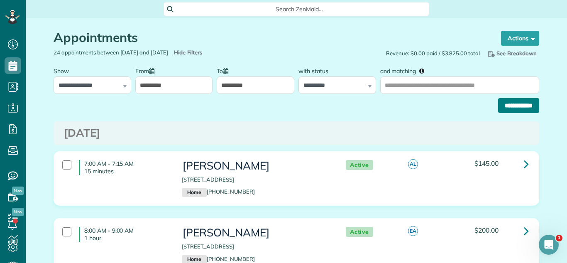
click at [503, 105] on input "**********" at bounding box center [518, 105] width 41 height 15
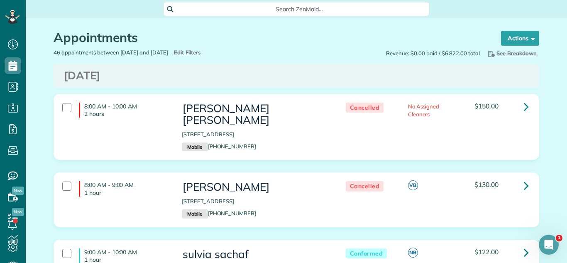
drag, startPoint x: 506, startPoint y: 107, endPoint x: 467, endPoint y: 135, distance: 48.2
click at [505, 108] on div "$150.00" at bounding box center [501, 105] width 54 height 7
click at [441, 148] on div "8:00 AM - 10:00 AM 2 hours [GEOGRAPHIC_DATA] [STREET_ADDRESS] Mobile [PHONE_NUM…" at bounding box center [296, 133] width 498 height 79
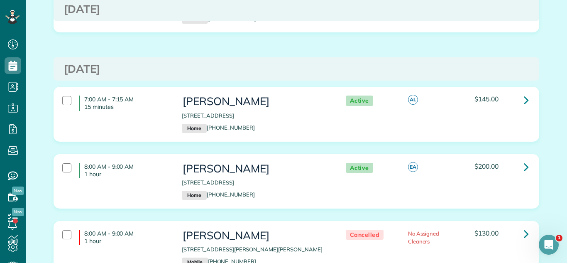
scroll to position [330, 0]
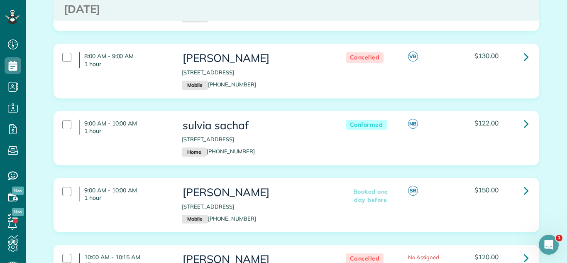
click at [229, 117] on div "sulvia sachaf [STREET_ADDRESS] Home [PHONE_NUMBER]" at bounding box center [254, 137] width 159 height 45
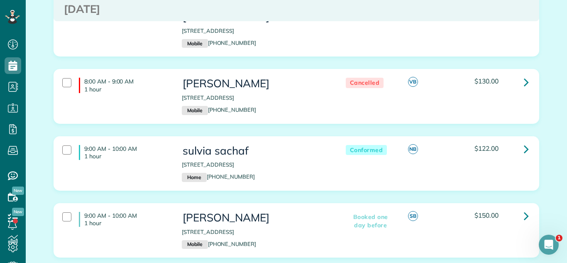
click at [231, 117] on div "8:00 AM - 9:00 AM 1 hour [PERSON_NAME] [STREET_ADDRESS] Mobile [PHONE_NUMBER] C…" at bounding box center [296, 102] width 498 height 67
